Goal: Task Accomplishment & Management: Manage account settings

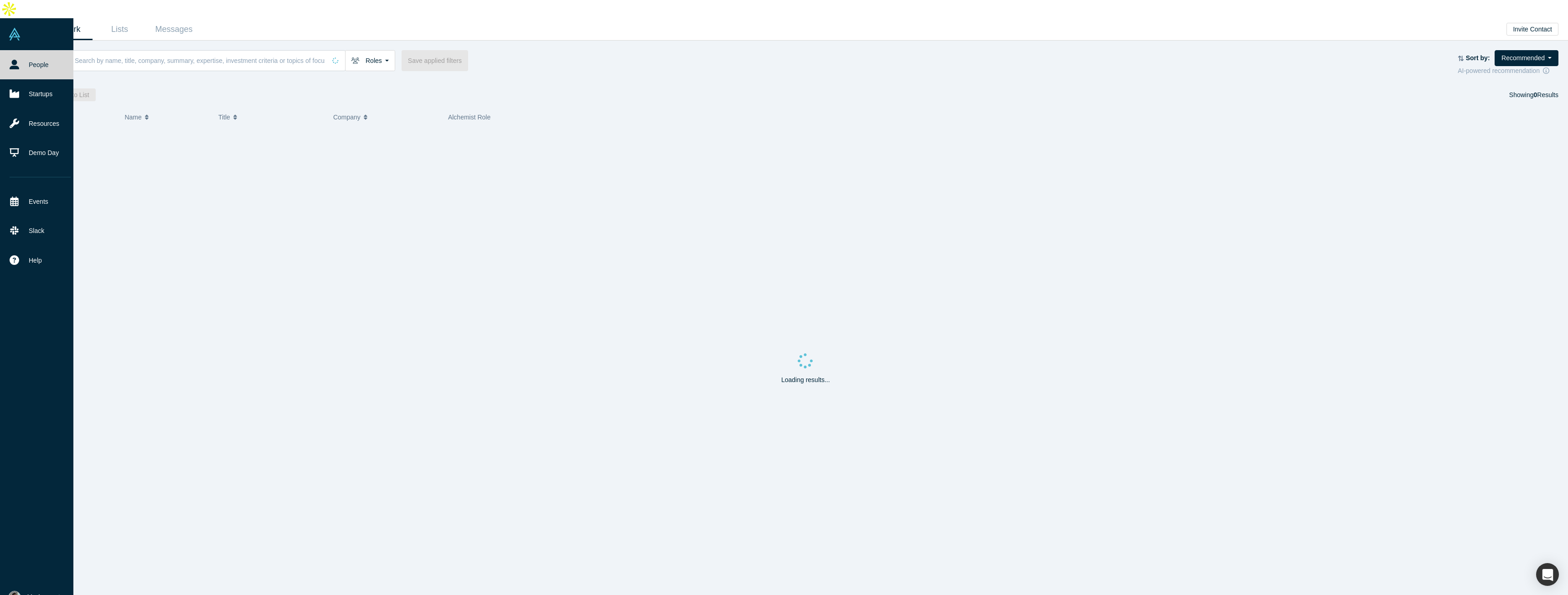
click at [20, 591] on img at bounding box center [14, 597] width 13 height 13
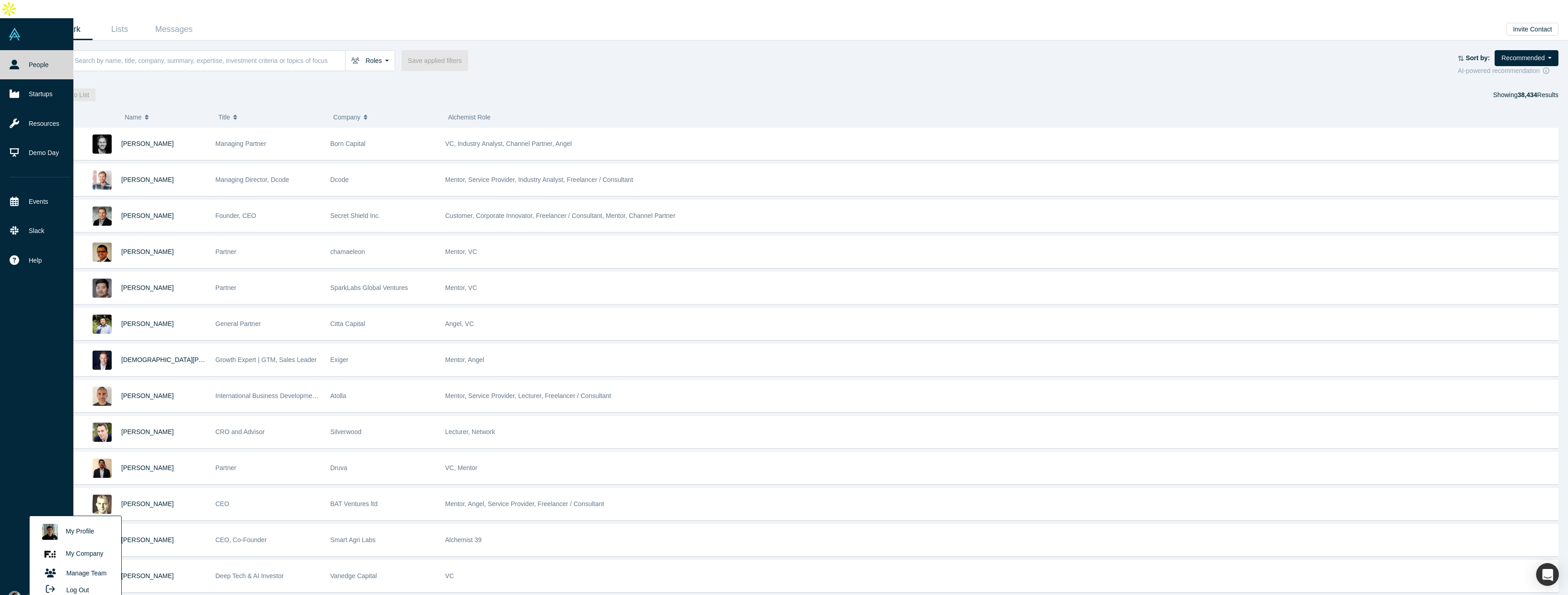
click at [96, 543] on link "My Company" at bounding box center [75, 554] width 75 height 23
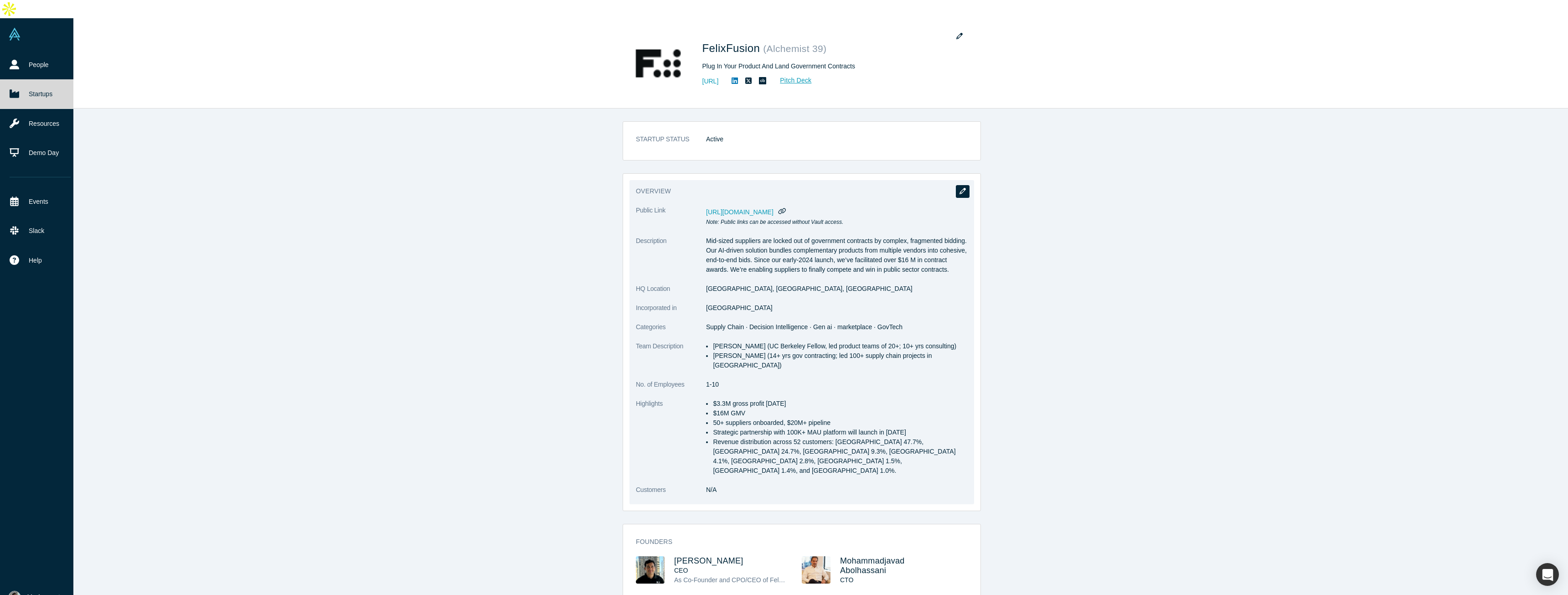
click at [959, 188] on icon "button" at bounding box center [962, 191] width 6 height 6
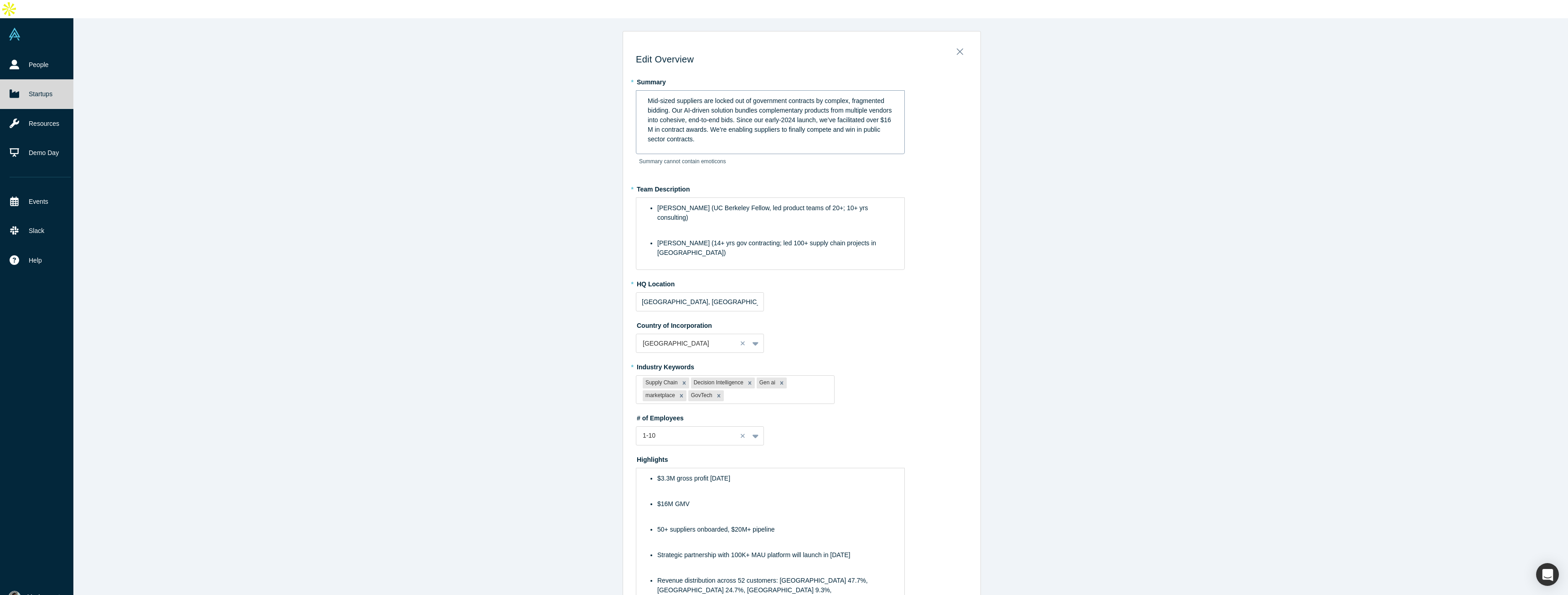
click at [760, 111] on span "Mid-sized suppliers are locked out of government contracts by complex, fragment…" at bounding box center [771, 120] width 246 height 46
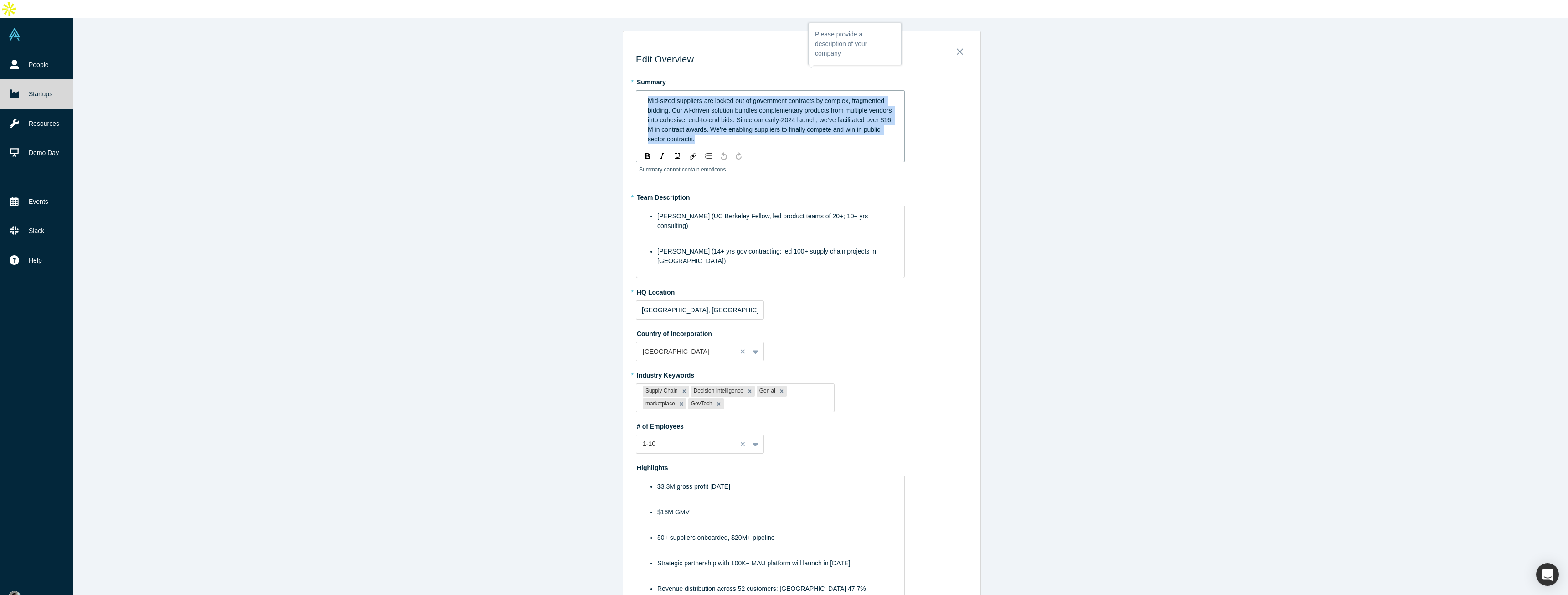
click at [760, 111] on span "Mid-sized suppliers are locked out of government contracts by complex, fragment…" at bounding box center [771, 120] width 246 height 46
copy span "Mid-sized suppliers are locked out of government contracts by complex, fragment…"
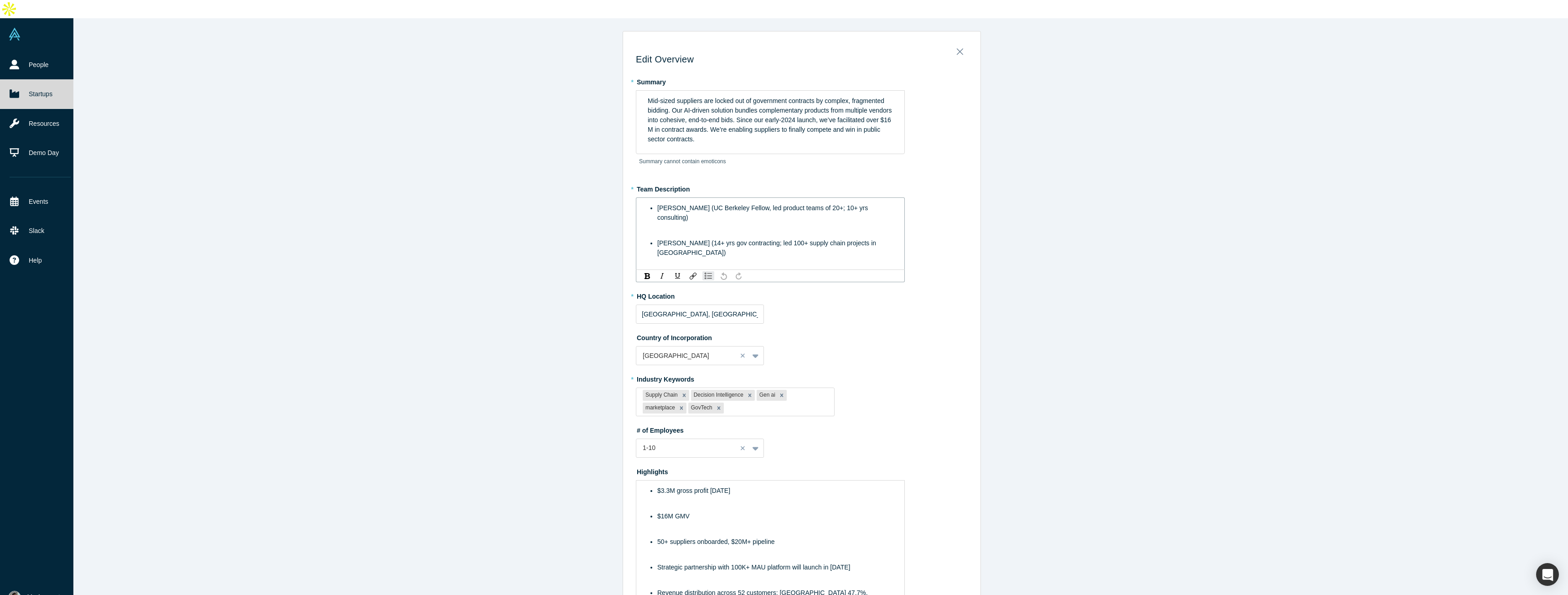
drag, startPoint x: 745, startPoint y: 195, endPoint x: 745, endPoint y: 211, distance: 16.0
click at [745, 203] on div "[PERSON_NAME] (UC Berkeley Fellow, led product teams of 20+; 10+ yrs consulting…" at bounding box center [771, 230] width 246 height 54
drag, startPoint x: 690, startPoint y: 191, endPoint x: 697, endPoint y: 204, distance: 14.8
click at [690, 204] on span "[PERSON_NAME] (UC Berkeley Fellow, led product teams of 20+; 10+ yrs consulting)" at bounding box center [763, 213] width 212 height 17
click at [732, 220] on div "[PERSON_NAME] (PhD in Electrical Engineering, [GEOGRAPHIC_DATA] Fellow, led pro…" at bounding box center [771, 230] width 246 height 54
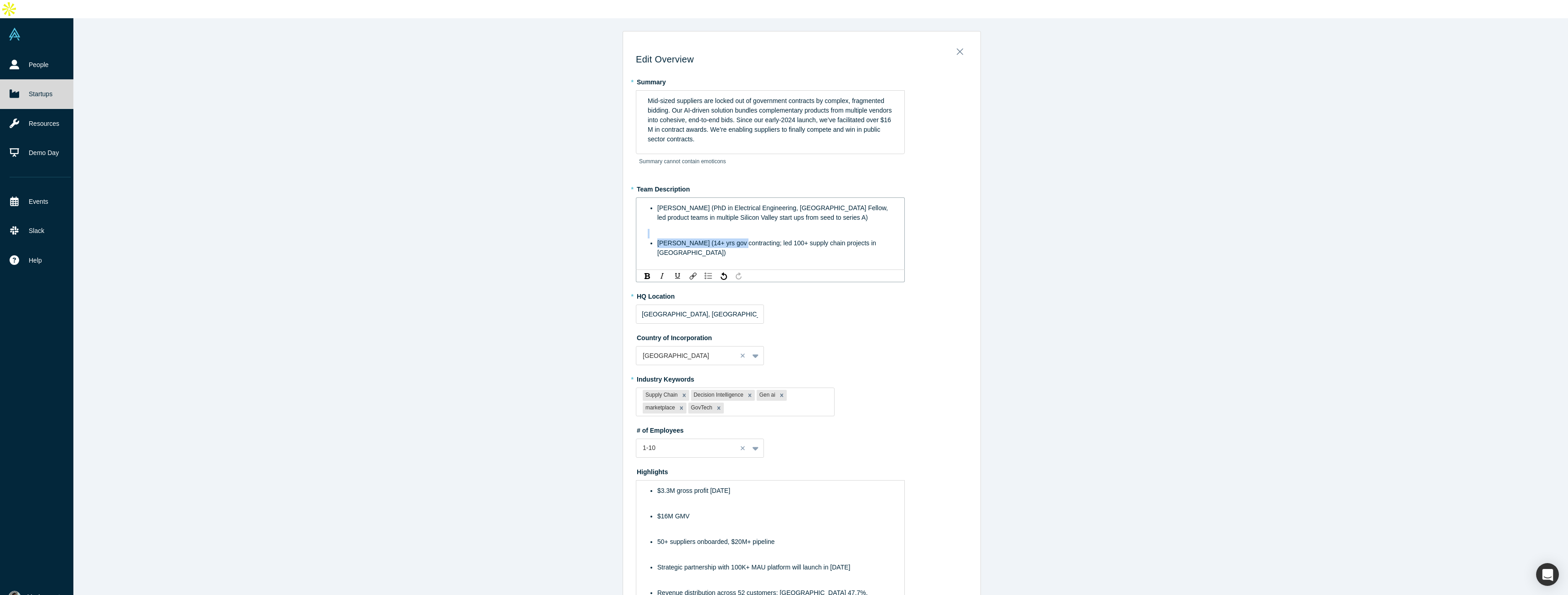
click at [765, 229] on div "rdw-editor" at bounding box center [771, 234] width 246 height 10
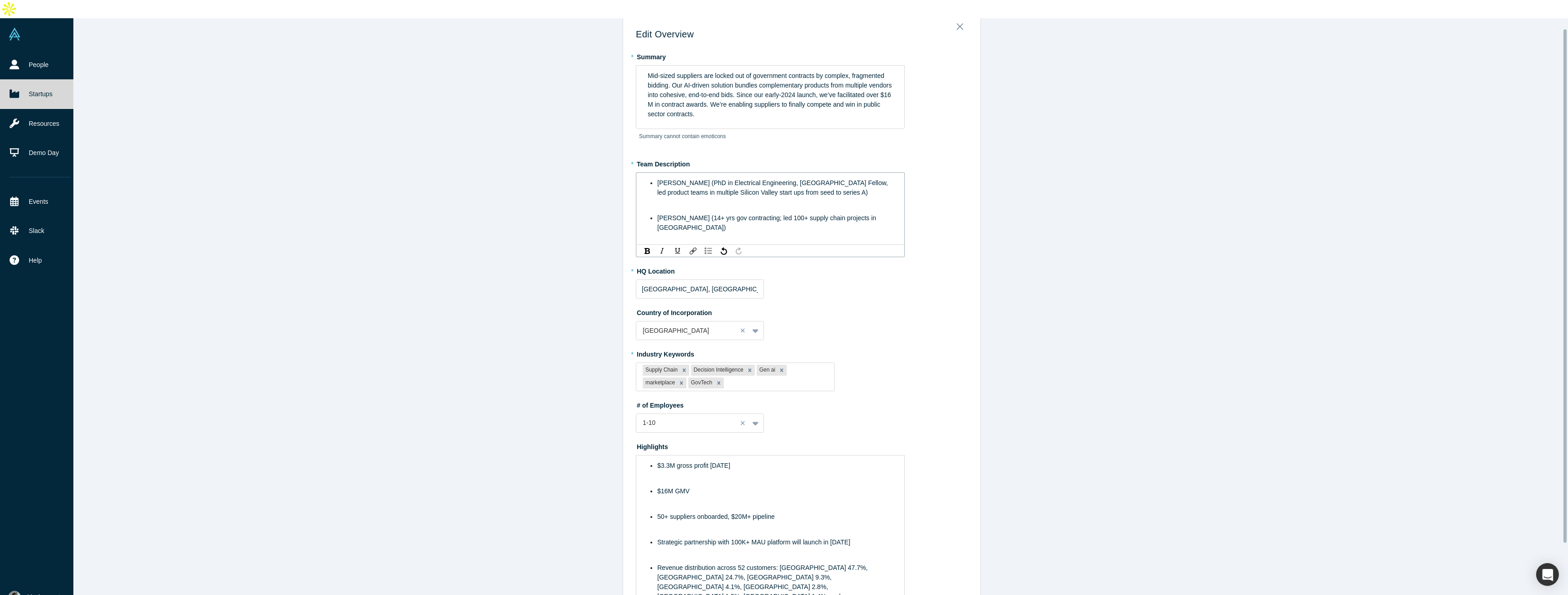
scroll to position [44, 0]
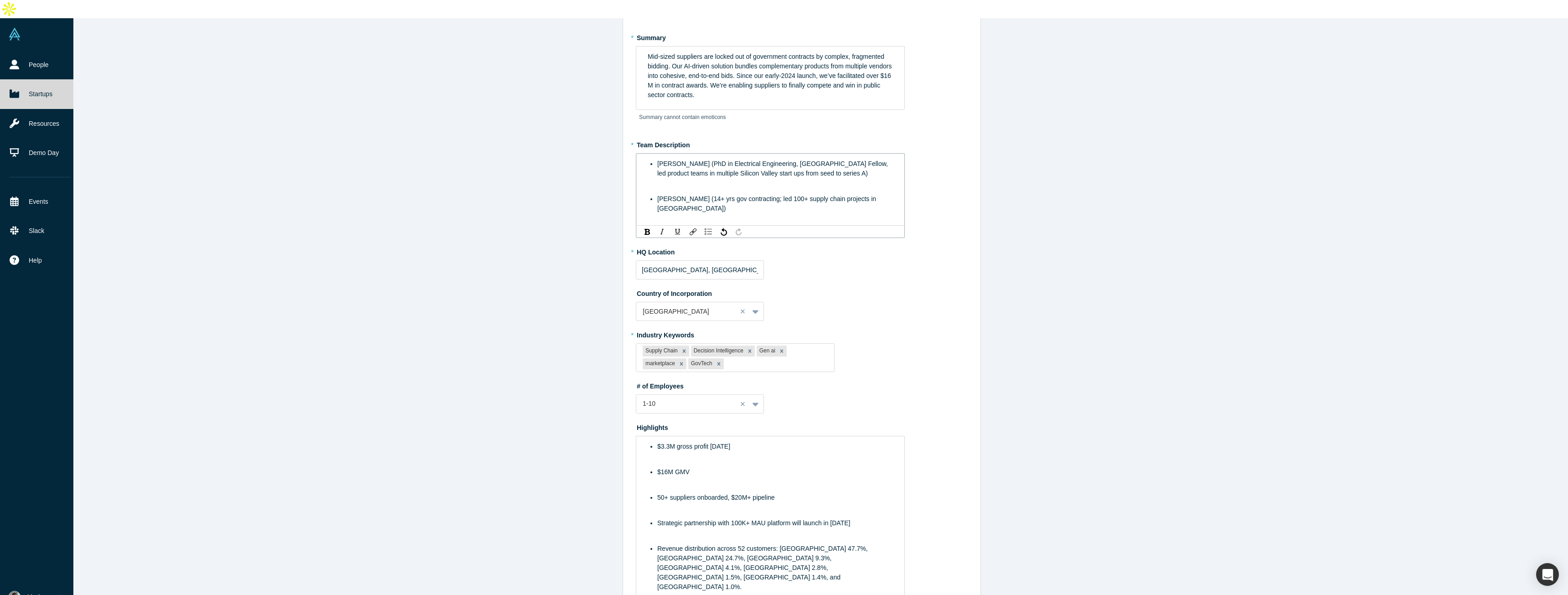
click at [794, 195] on span "[PERSON_NAME] (14+ yrs gov contracting; led 100+ supply chain projects in [GEOG…" at bounding box center [768, 204] width 220 height 17
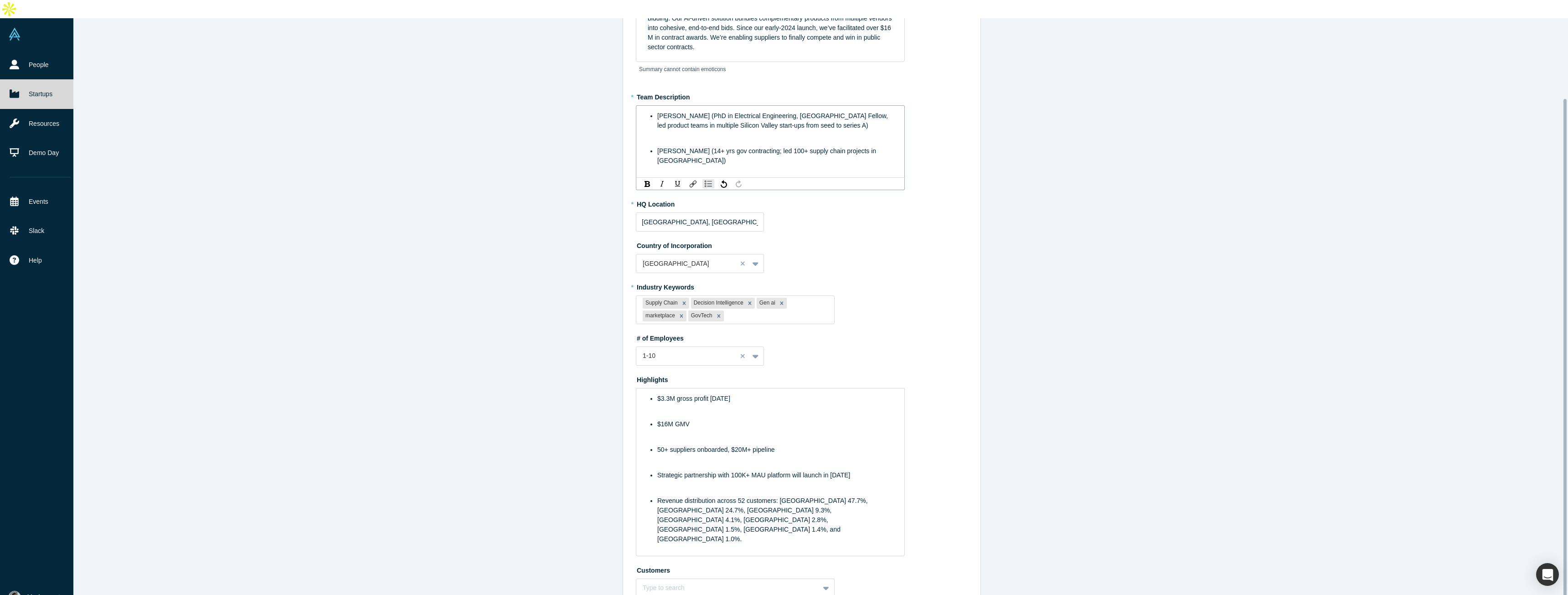
scroll to position [93, 0]
click at [755, 393] on div "$3.3M gross profit [DATE] $16M GMV 50+ suppliers onboarded, $20M+ pipeline Stra…" at bounding box center [771, 468] width 246 height 150
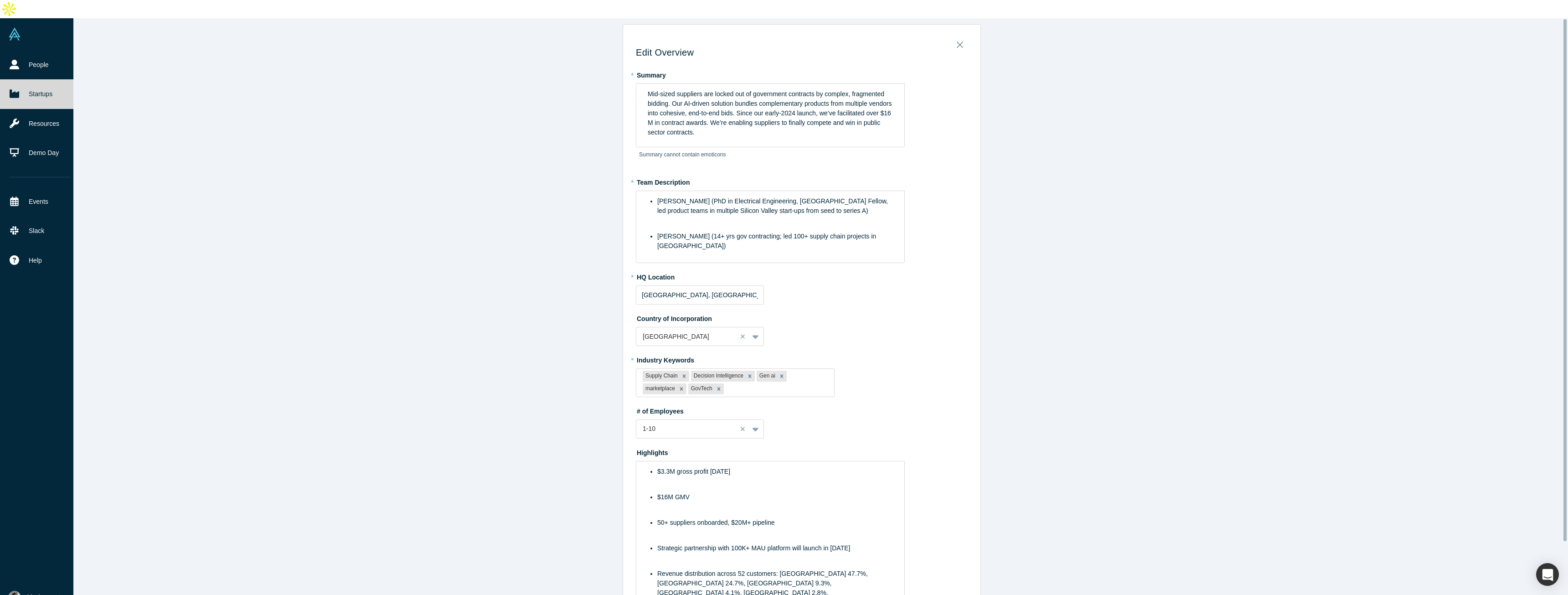
scroll to position [0, 0]
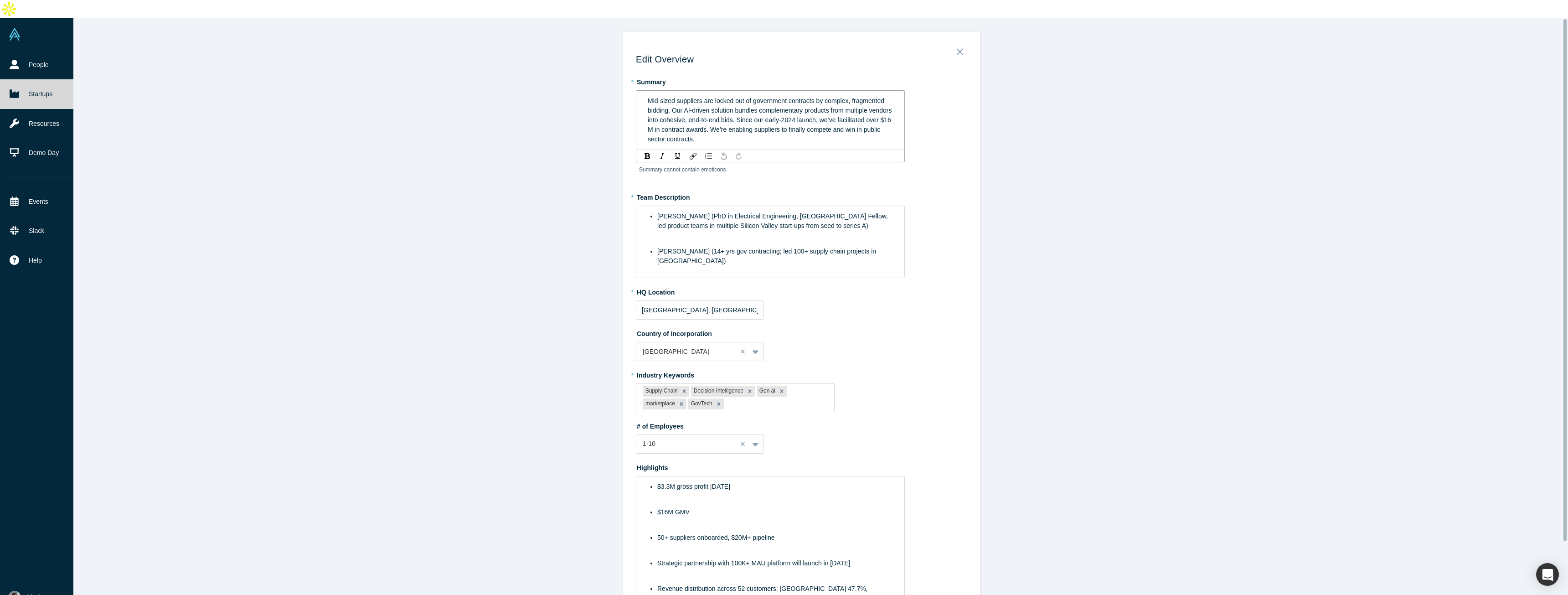
click at [786, 97] on span "Mid-sized suppliers are locked out of government contracts by complex, fragment…" at bounding box center [771, 120] width 246 height 46
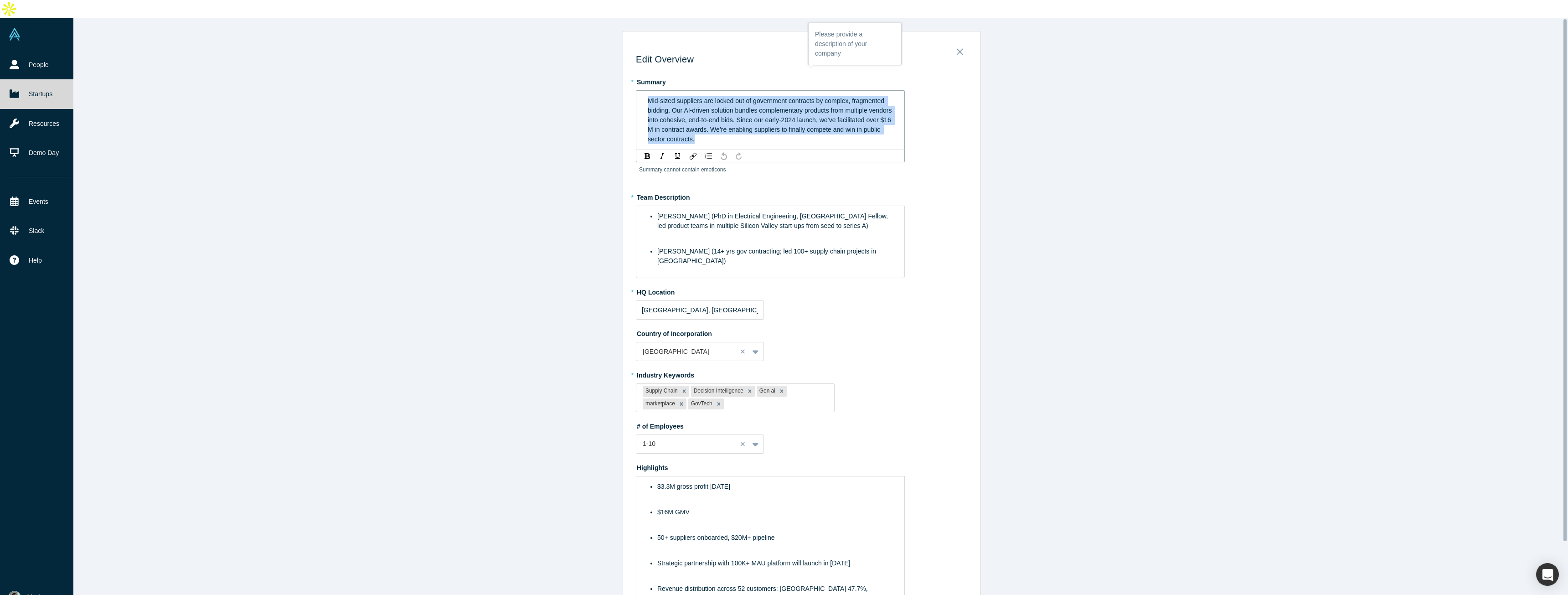
click at [786, 97] on span "Mid-sized suppliers are locked out of government contracts by complex, fragment…" at bounding box center [771, 120] width 246 height 46
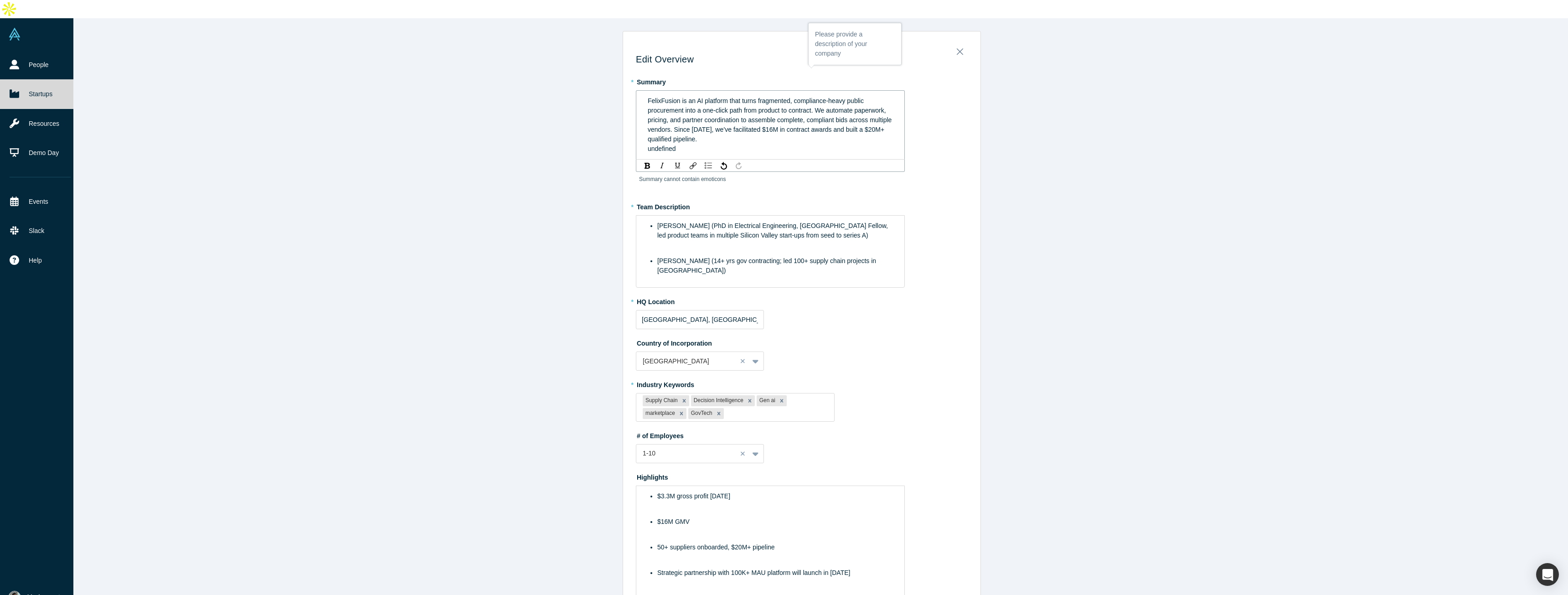
click at [803, 124] on div "FelixFusion is an AI platform that turns fragmented, compliance-heavy public pr…" at bounding box center [771, 120] width 246 height 48
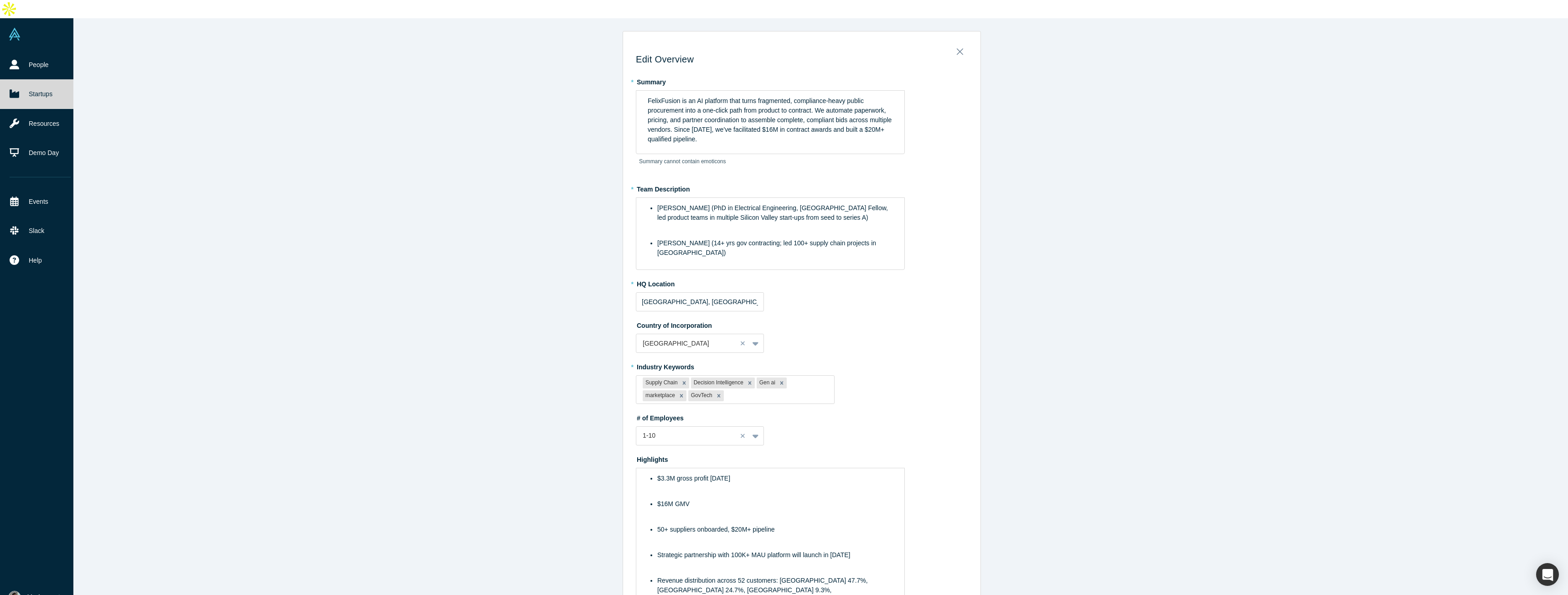
click at [775, 154] on div "Summary cannot contain emoticons" at bounding box center [771, 164] width 269 height 21
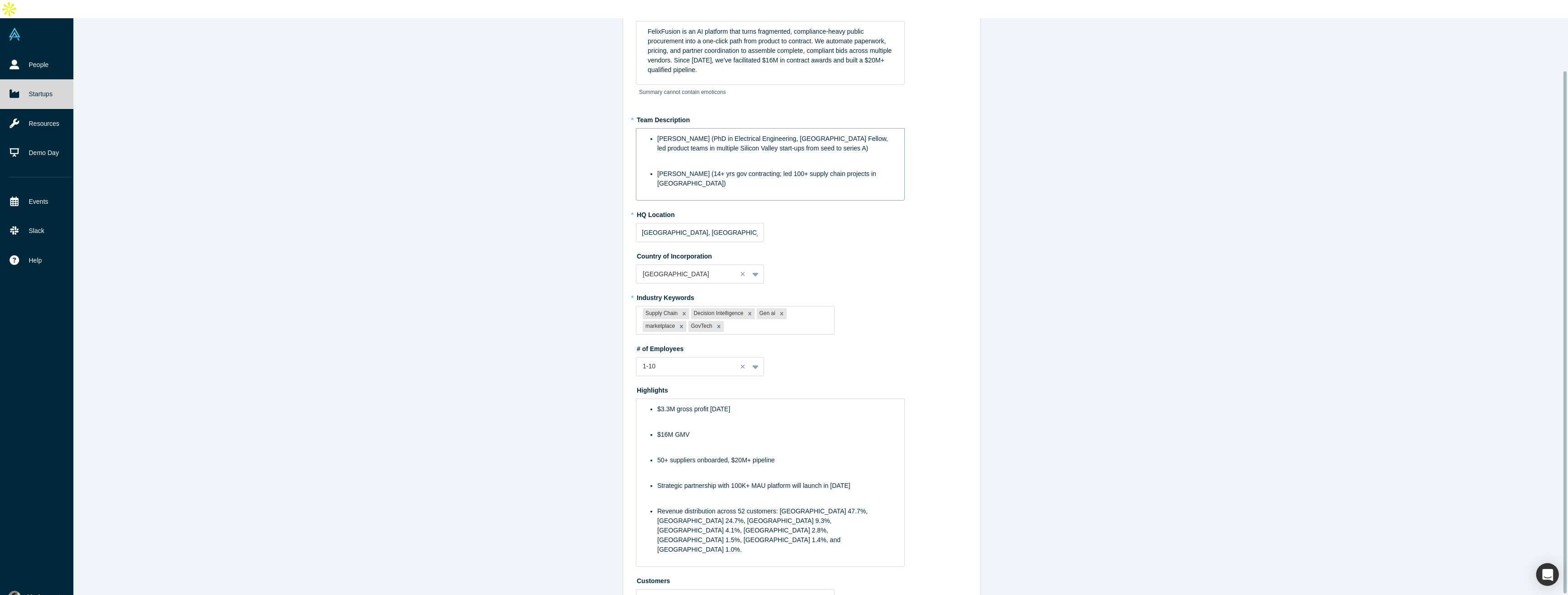
scroll to position [82, 0]
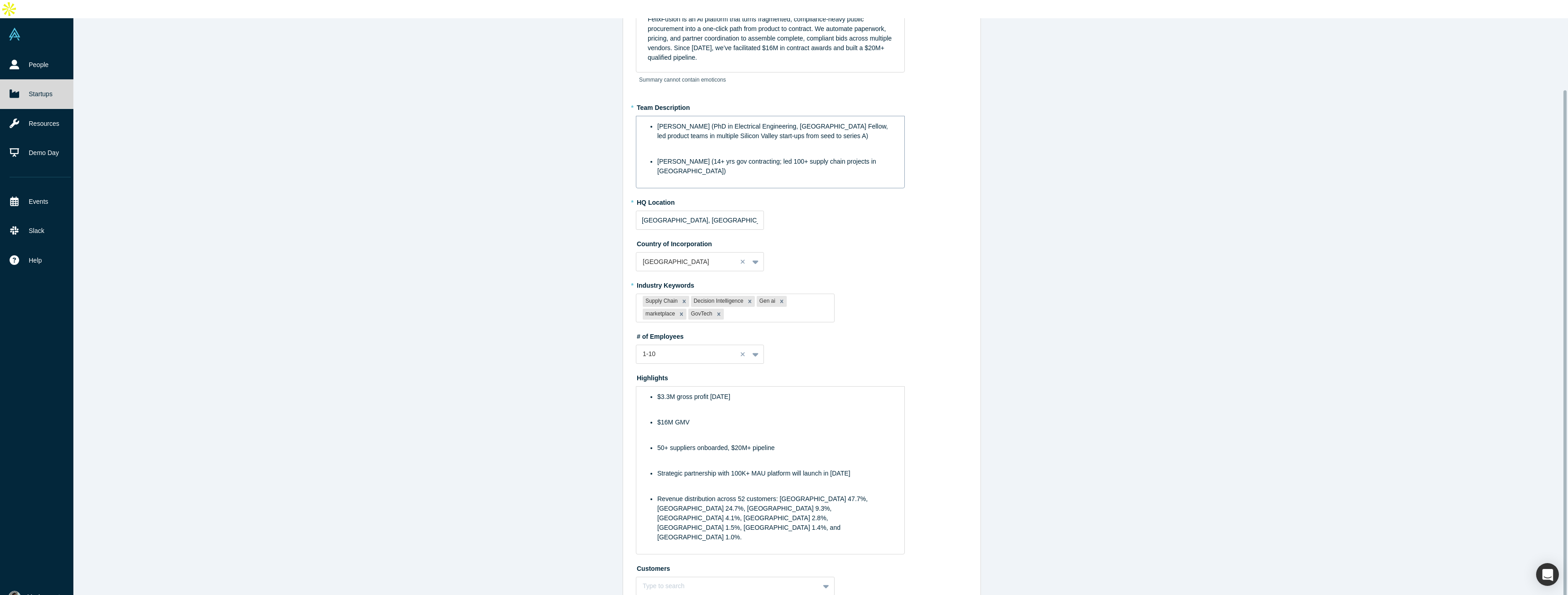
click at [788, 147] on div "rdw-editor" at bounding box center [771, 152] width 246 height 10
click at [809, 195] on div "* HQ Location [GEOGRAPHIC_DATA], [GEOGRAPHIC_DATA], [GEOGRAPHIC_DATA]" at bounding box center [802, 213] width 332 height 35
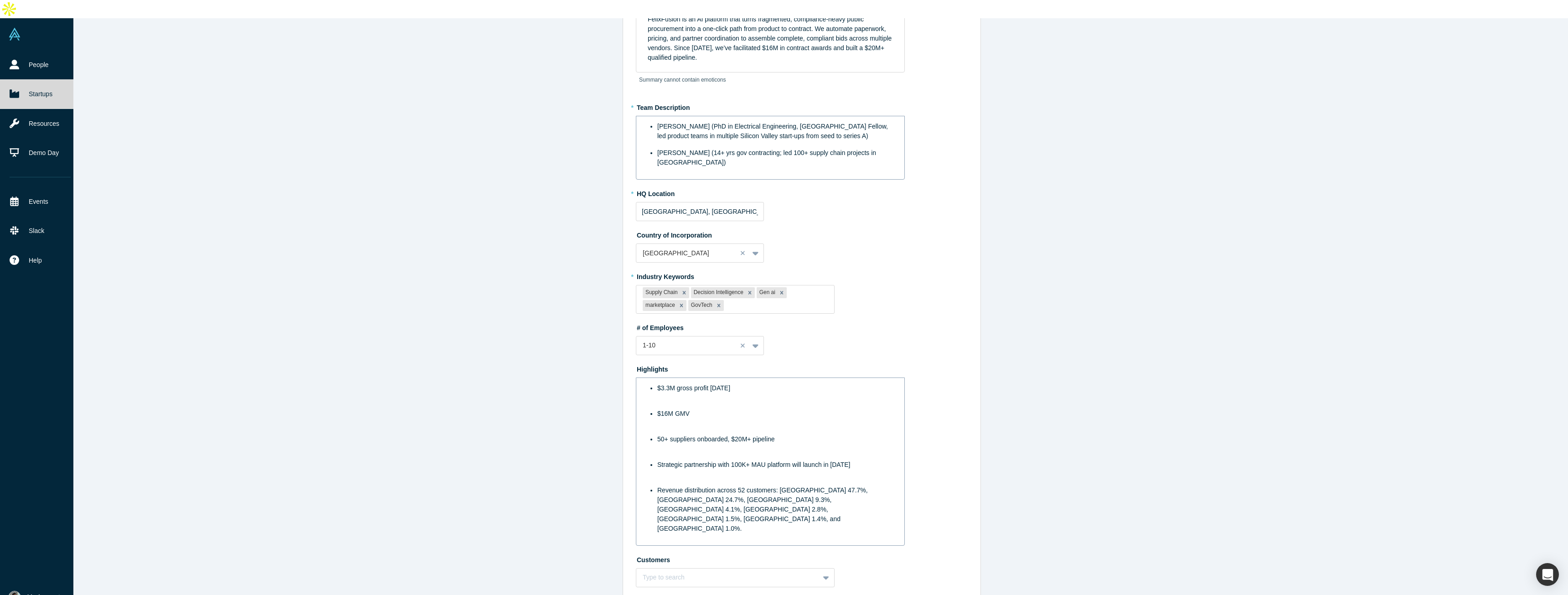
click at [801, 400] on div "rdw-editor" at bounding box center [771, 404] width 246 height 10
click at [786, 417] on div "rdw-editor" at bounding box center [771, 421] width 246 height 10
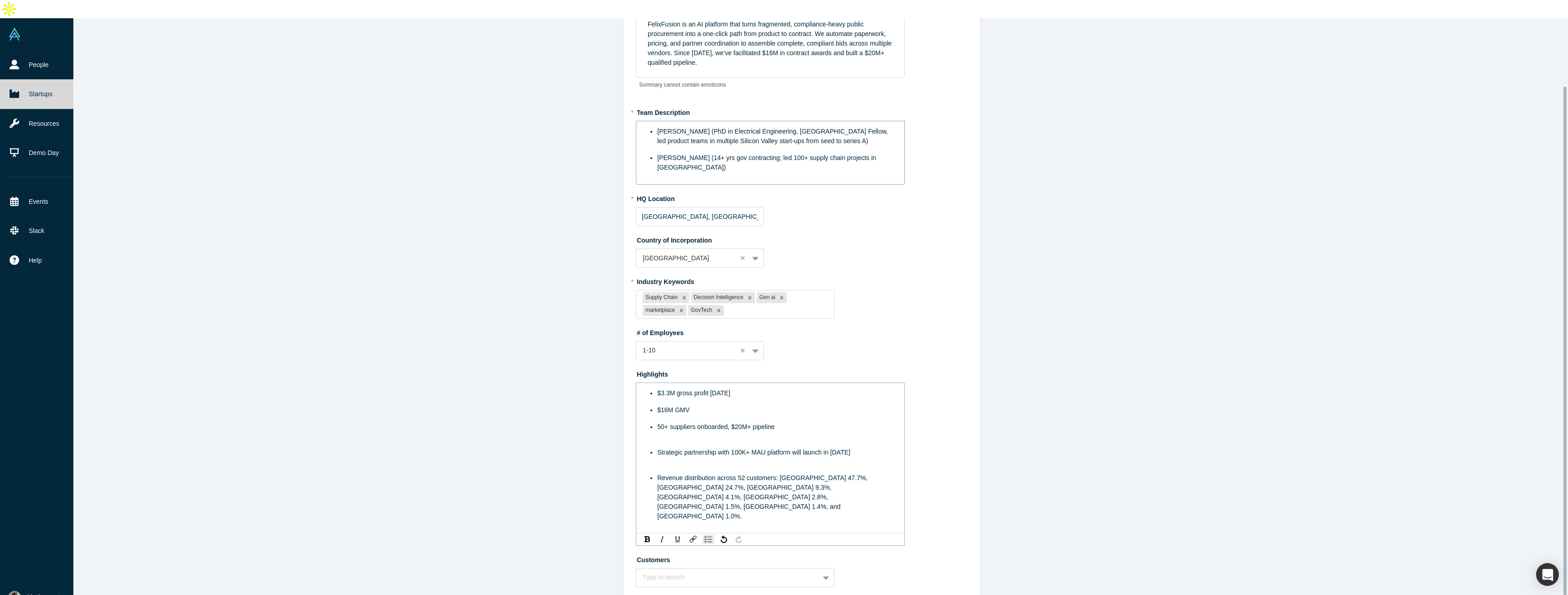
click at [781, 438] on div "rdw-editor" at bounding box center [771, 443] width 246 height 10
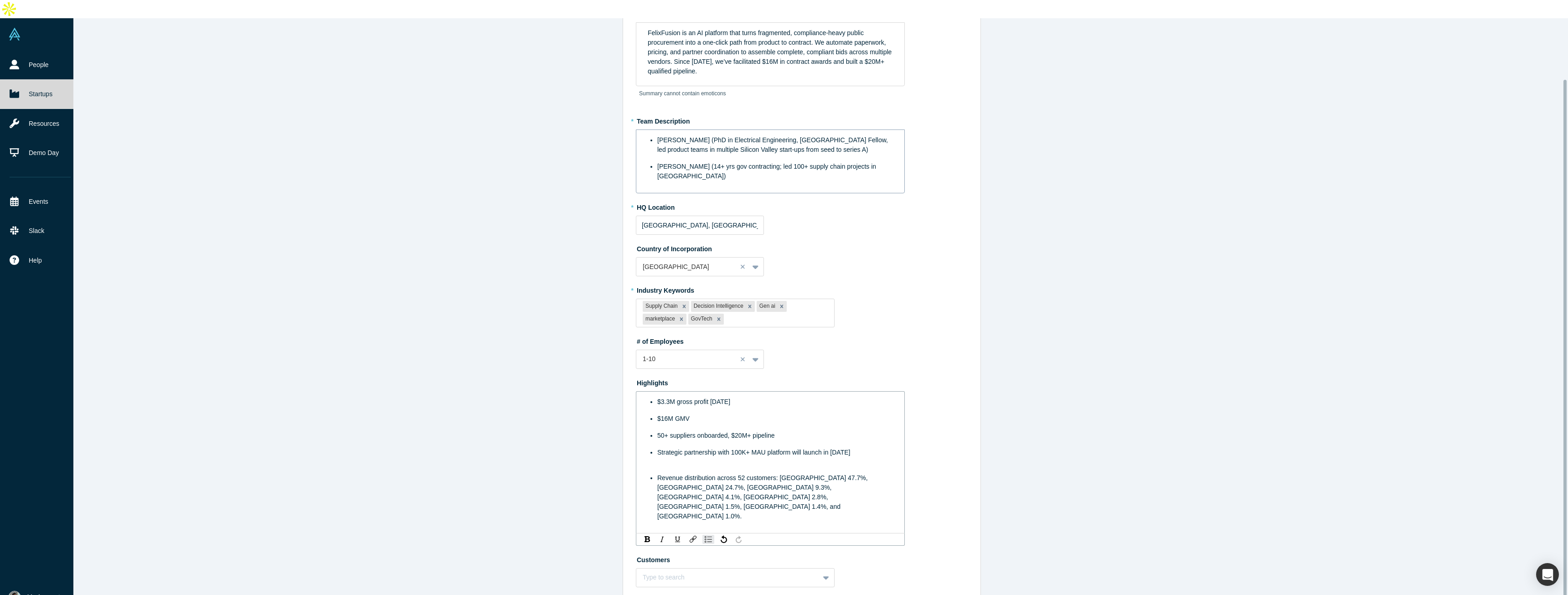
click at [776, 464] on div "rdw-editor" at bounding box center [771, 469] width 246 height 10
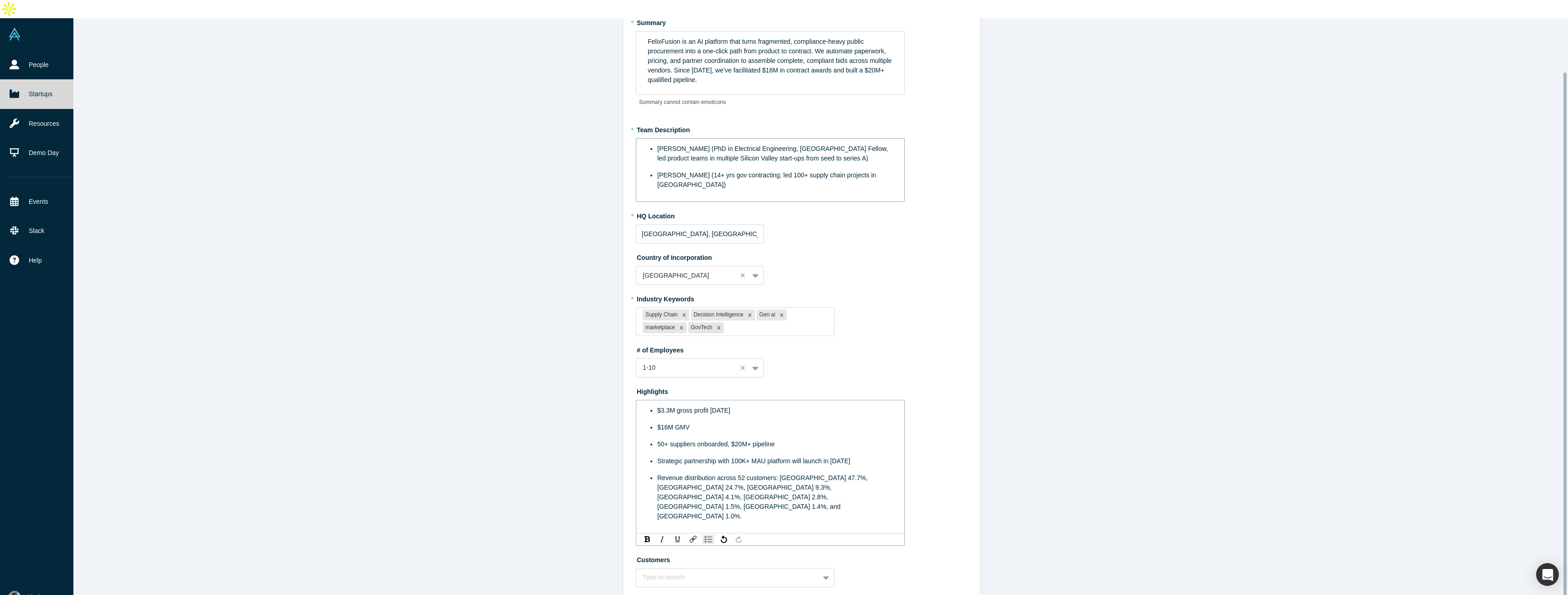
click at [657, 440] on span "50+ suppliers onboarded, $20M+ pipeline" at bounding box center [716, 444] width 117 height 7
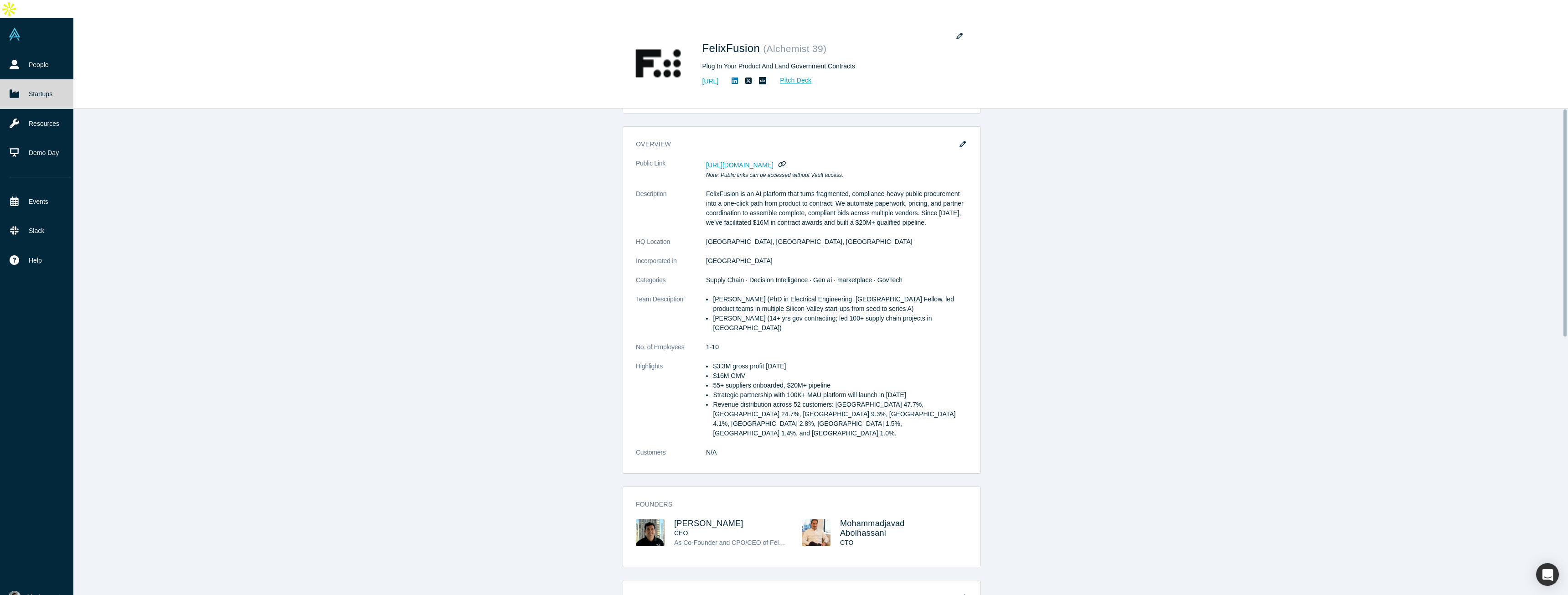
scroll to position [0, 0]
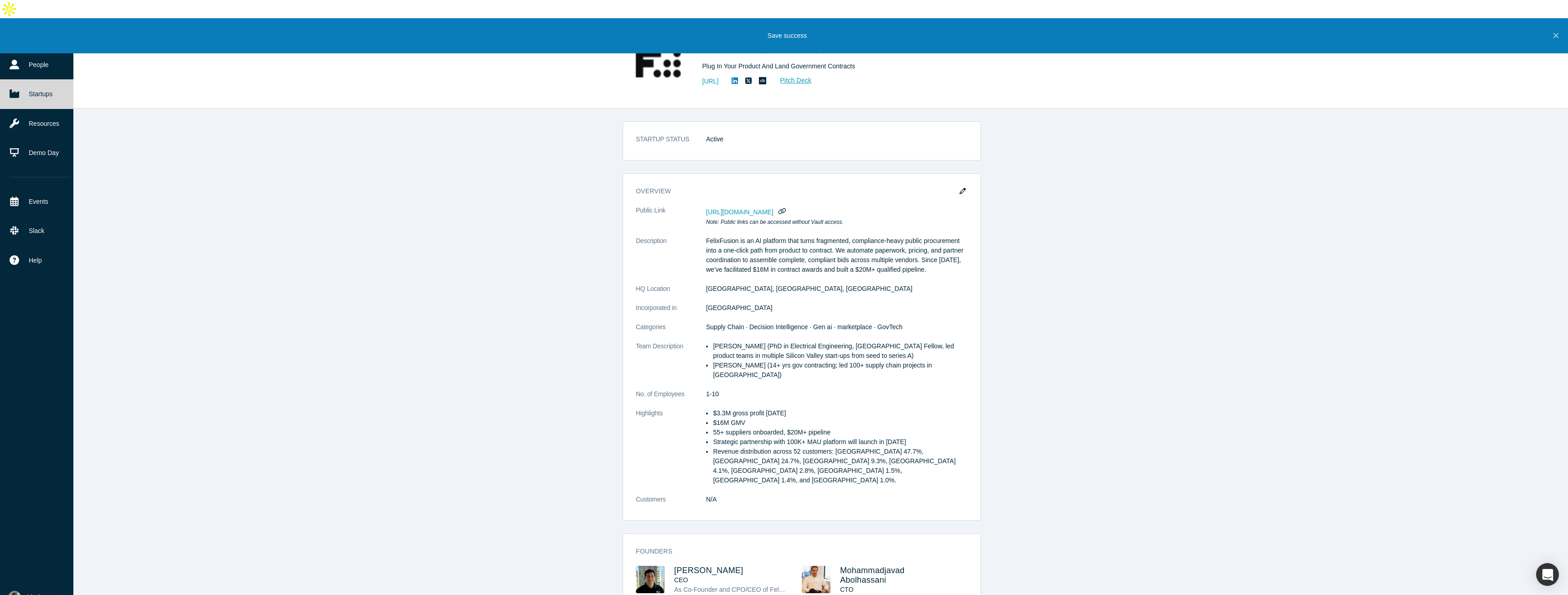
click at [486, 393] on div "STARTUP STATUS Active overview Public Link [URL][DOMAIN_NAME] Note: Public link…" at bounding box center [802, 364] width 1546 height 512
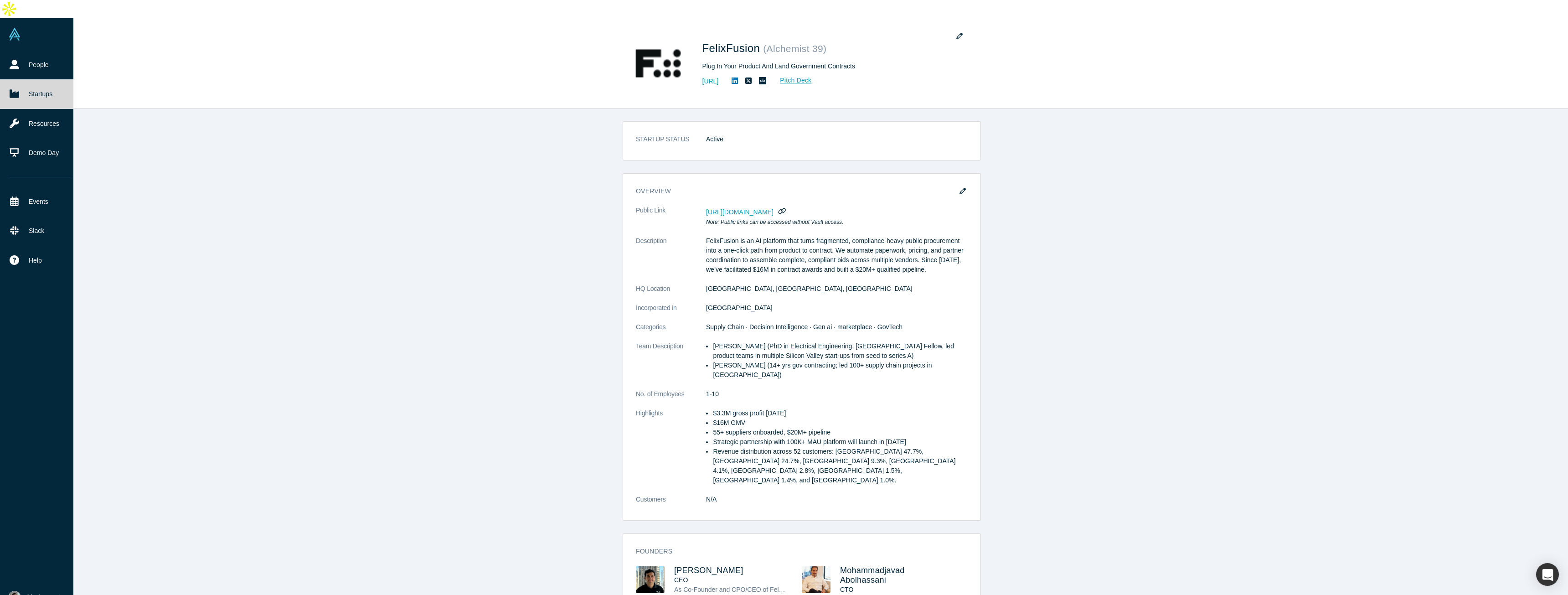
click at [539, 108] on div "STARTUP STATUS Active overview Public Link [URL][DOMAIN_NAME] Note: Public link…" at bounding box center [802, 364] width 1546 height 512
